Goal: Communication & Community: Answer question/provide support

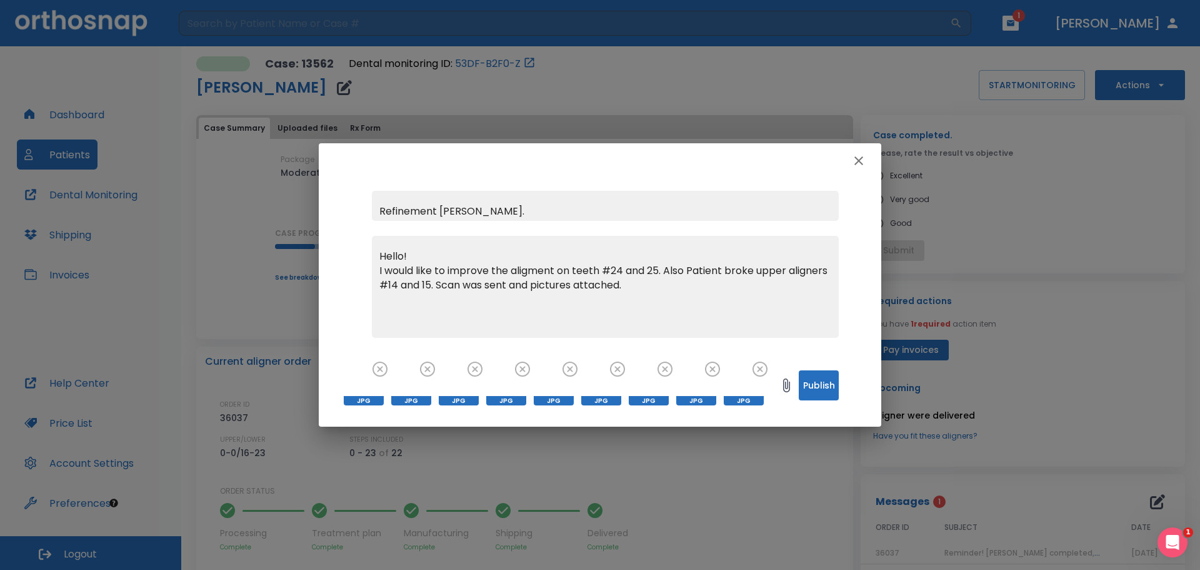
scroll to position [266, 0]
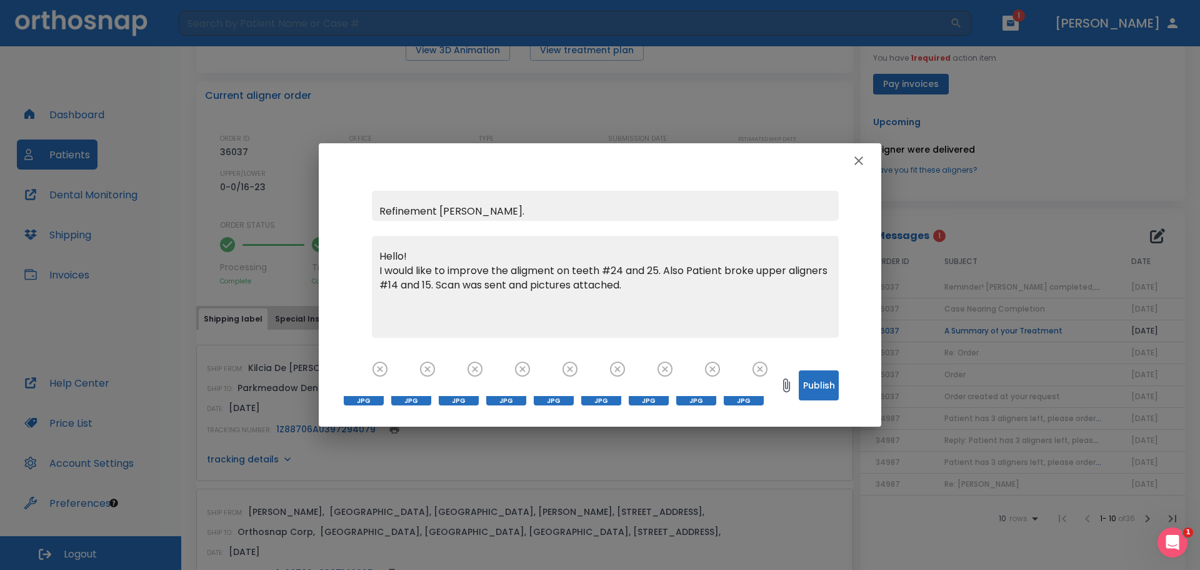
click at [382, 269] on textarea "Hello! I would like to improve the aligment on teeth #24 and 25. Also Patient b…" at bounding box center [606, 292] width 452 height 86
click at [603, 271] on textarea "Hello! Patient would like to improve the aligment on teeth #24 and 25. Also Pat…" at bounding box center [606, 292] width 452 height 86
drag, startPoint x: 695, startPoint y: 271, endPoint x: 701, endPoint y: 274, distance: 7.0
click at [696, 272] on textarea "Hello! Patient would like to improve the aligment of teeth #24 and 25. Also Pat…" at bounding box center [606, 292] width 452 height 86
click at [698, 271] on textarea "Hello! Patient would like to improve the aligment of teeth #24 and 25. Also Pat…" at bounding box center [606, 292] width 452 height 86
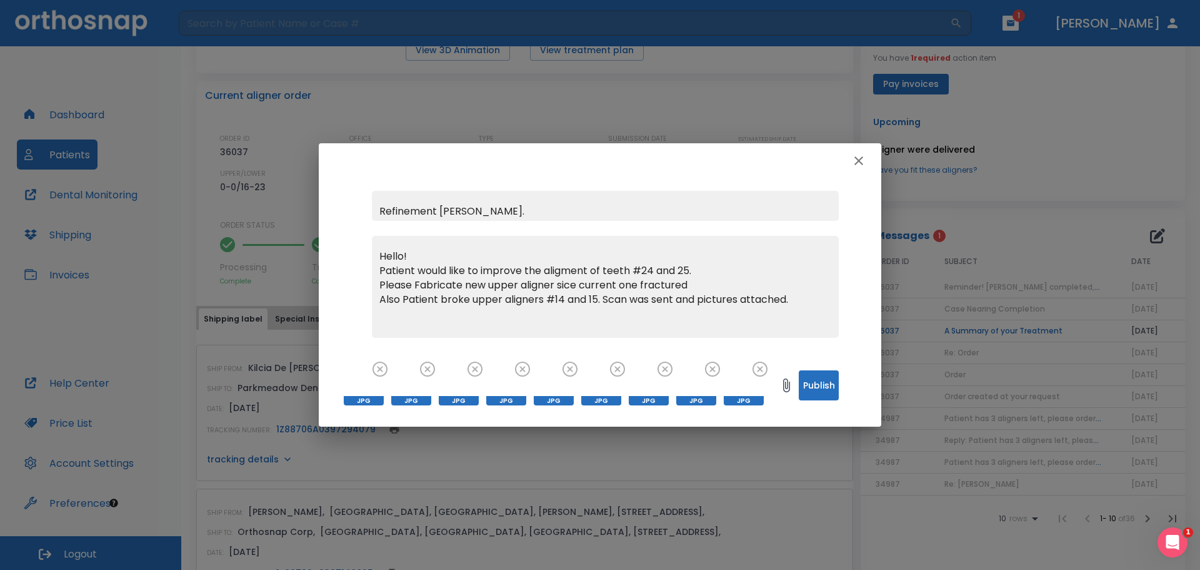
click at [605, 299] on textarea "Hello! Patient would like to improve the aligment of teeth #24 and 25. Please F…" at bounding box center [606, 292] width 452 height 86
click at [453, 301] on textarea "Hello! Patient would like to improve the aligment of teeth #24 and 25. Please F…" at bounding box center [606, 292] width 452 height 86
drag, startPoint x: 502, startPoint y: 313, endPoint x: 364, endPoint y: 320, distance: 138.4
click at [367, 320] on div "Refinement [PERSON_NAME]. Hello! Patient would like to improve the aligment of …" at bounding box center [600, 264] width 563 height 172
click at [495, 298] on textarea "Hello! Patient would like to improve the aligment of teeth #24 and 25. Please F…" at bounding box center [606, 292] width 452 height 86
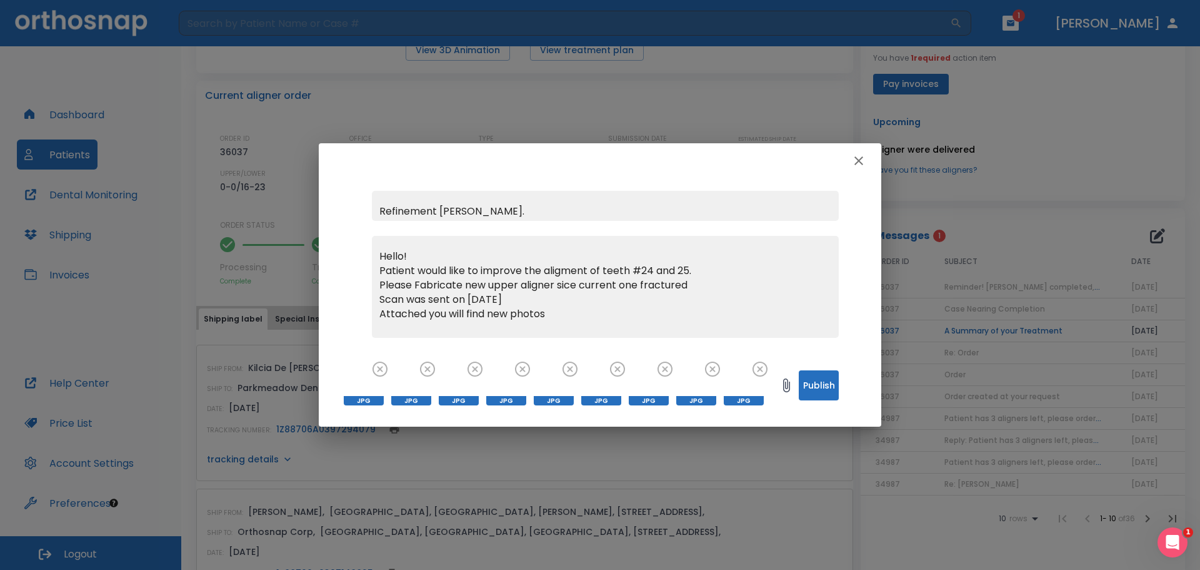
click at [556, 318] on textarea "Hello! Patient would like to improve the aligment of teeth #24 and 25. Please F…" at bounding box center [606, 292] width 452 height 86
type textarea "Hello! Patient would like to improve the aligment of teeth #24 and 25. Please F…"
click at [824, 394] on button "Publish" at bounding box center [819, 385] width 40 height 30
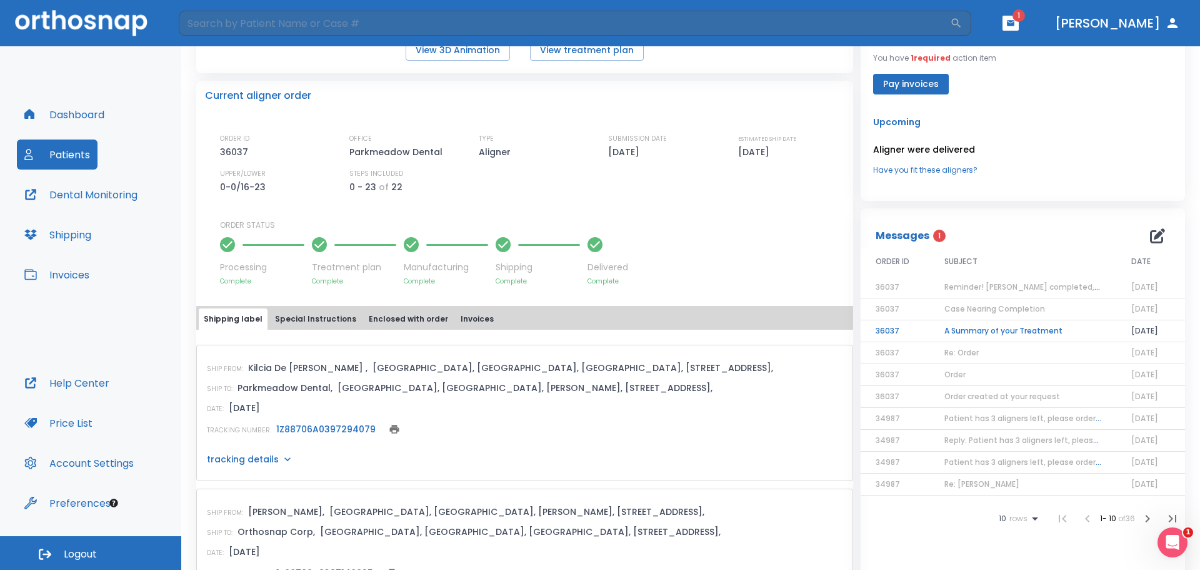
click at [935, 239] on span "1" at bounding box center [939, 235] width 13 height 13
click at [988, 331] on td "A Summary of your Treatment" at bounding box center [1023, 331] width 187 height 22
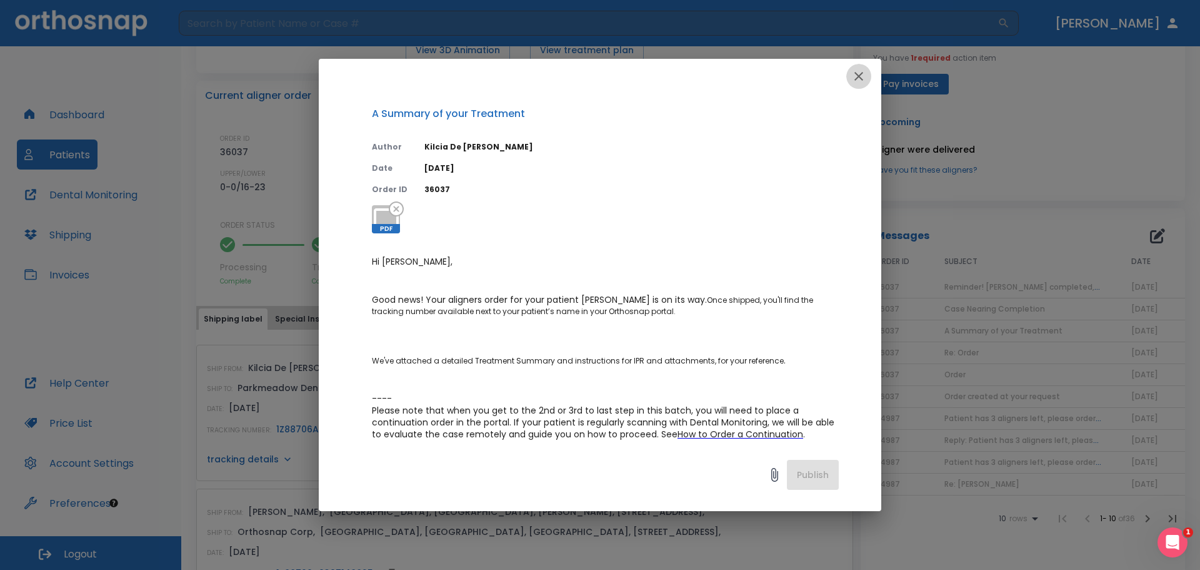
click at [863, 78] on icon "button" at bounding box center [859, 76] width 15 height 15
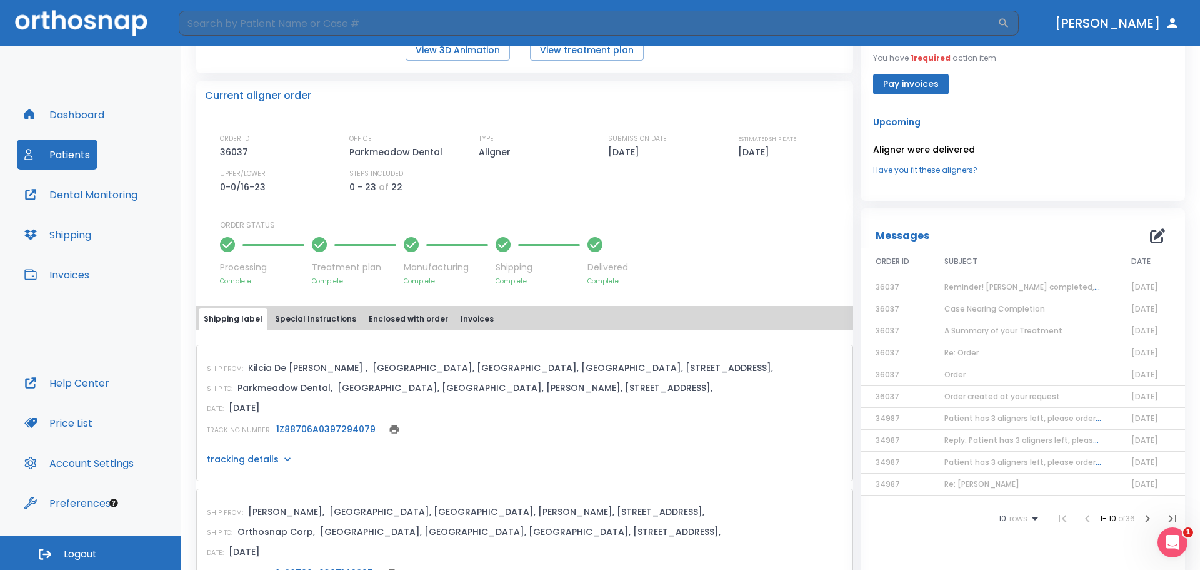
click at [927, 59] on span "1 required" at bounding box center [931, 58] width 40 height 11
click at [932, 87] on button "Pay invoices" at bounding box center [911, 84] width 76 height 21
